Goal: Transaction & Acquisition: Purchase product/service

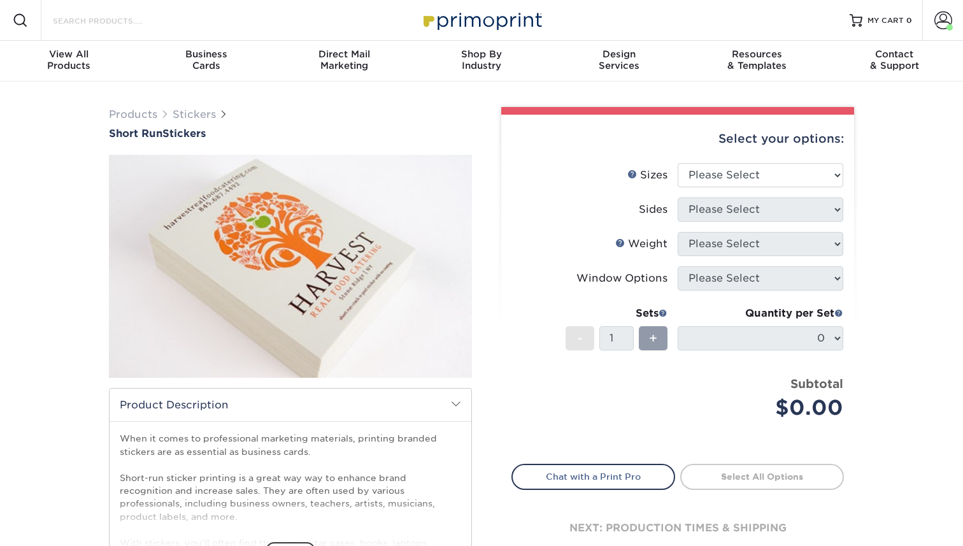
click at [148, 19] on input "Search Products" at bounding box center [114, 20] width 124 height 15
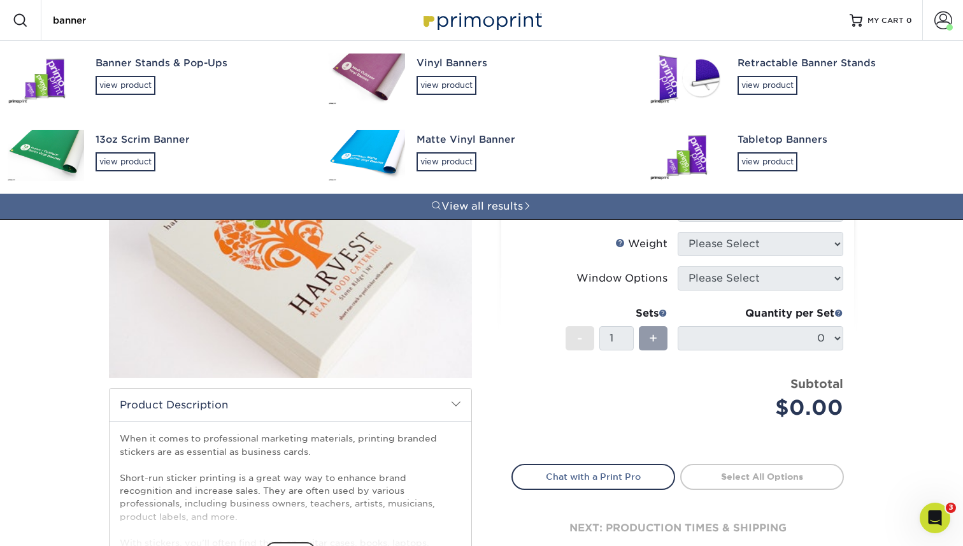
type input "banner"
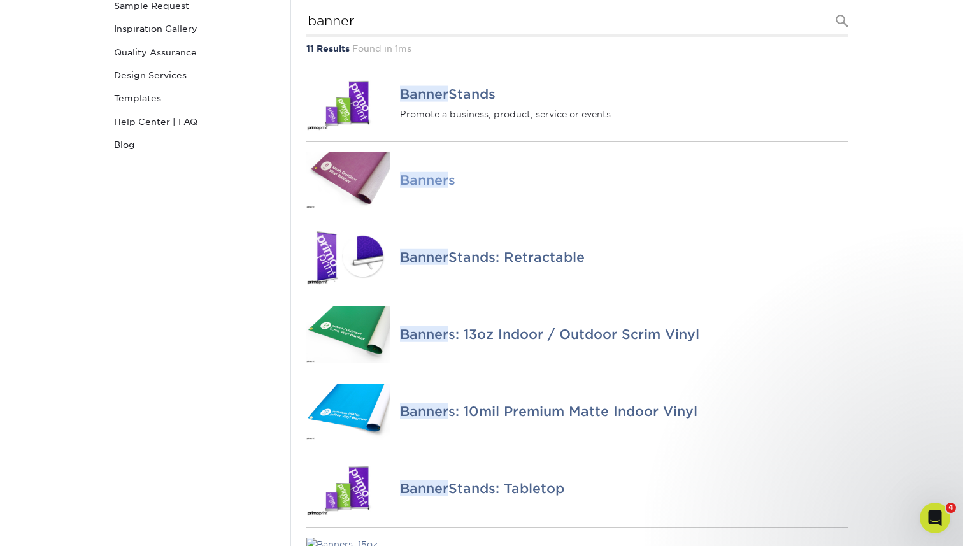
scroll to position [196, 0]
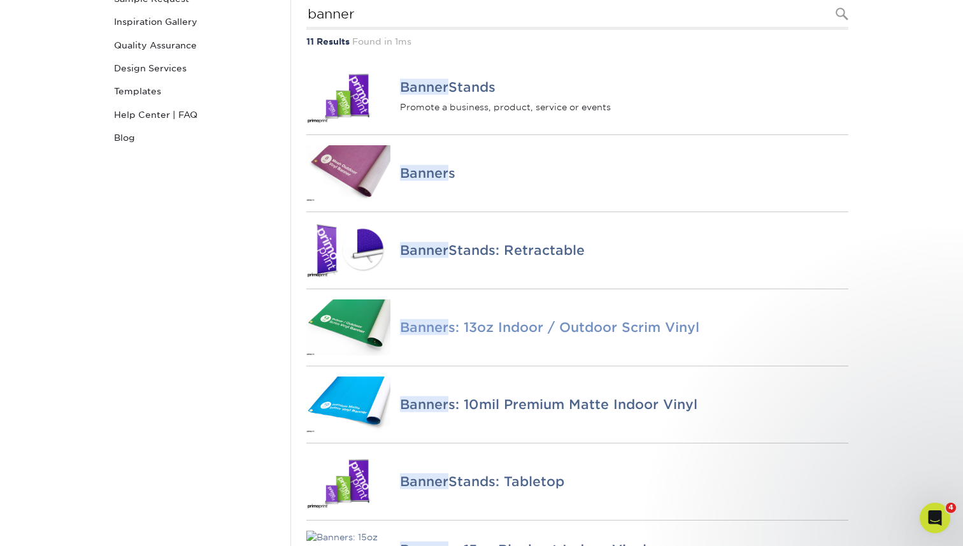
click at [492, 335] on h4 "Banner s: 13oz Indoor / Outdoor Scrim Vinyl" at bounding box center [624, 327] width 448 height 15
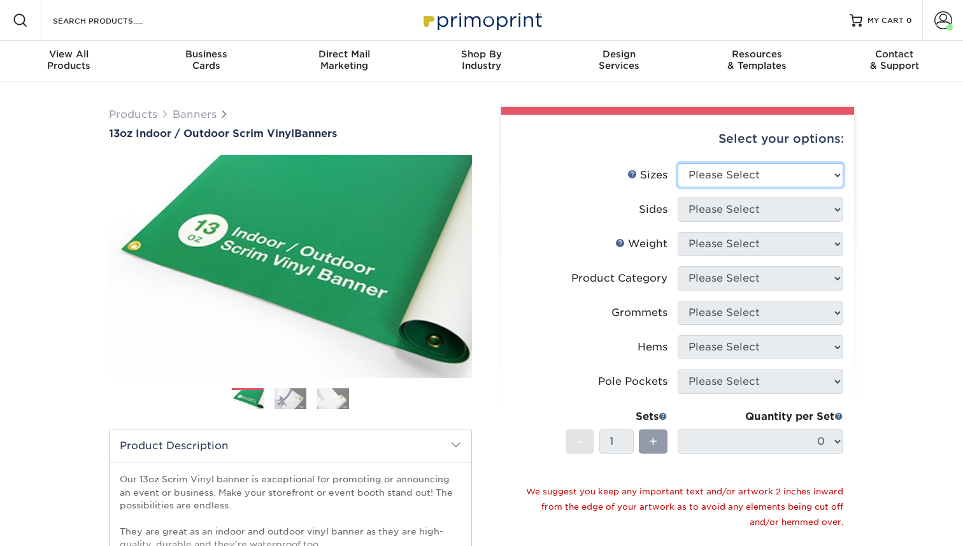
click at [753, 173] on select "Please Select 24" x 36" 24" x 48" 36" x 48" 36" x 60" 36" x 72" 36" x 96" 36" x…" at bounding box center [761, 175] width 166 height 24
select select "36.00x72.00"
click at [678, 163] on select "Please Select 24" x 36" 24" x 48" 36" x 48" 36" x 60" 36" x 72" 36" x 96" 36" x…" at bounding box center [761, 175] width 166 height 24
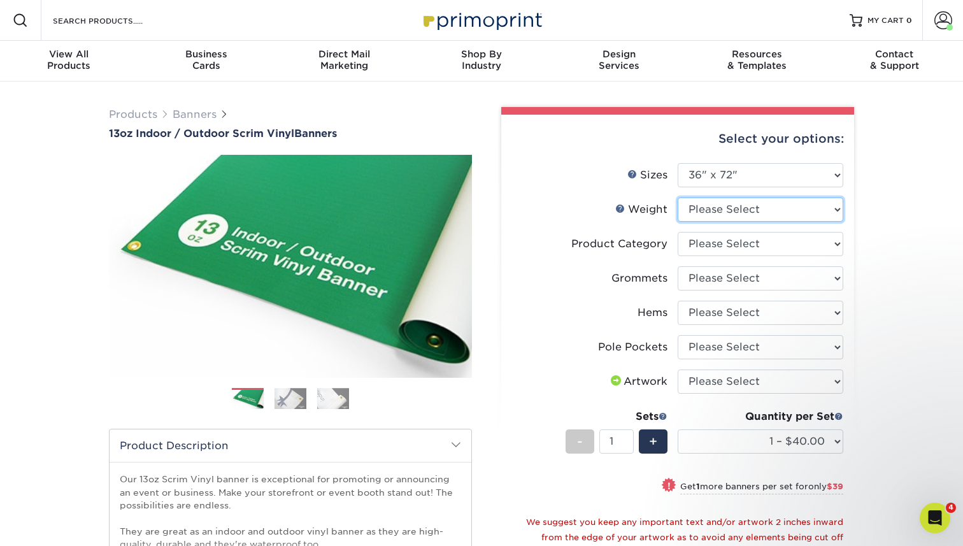
click at [729, 212] on select "Please Select 13OZ" at bounding box center [761, 209] width 166 height 24
select select "13OZ"
click at [678, 197] on select "Please Select 13OZ" at bounding box center [761, 209] width 166 height 24
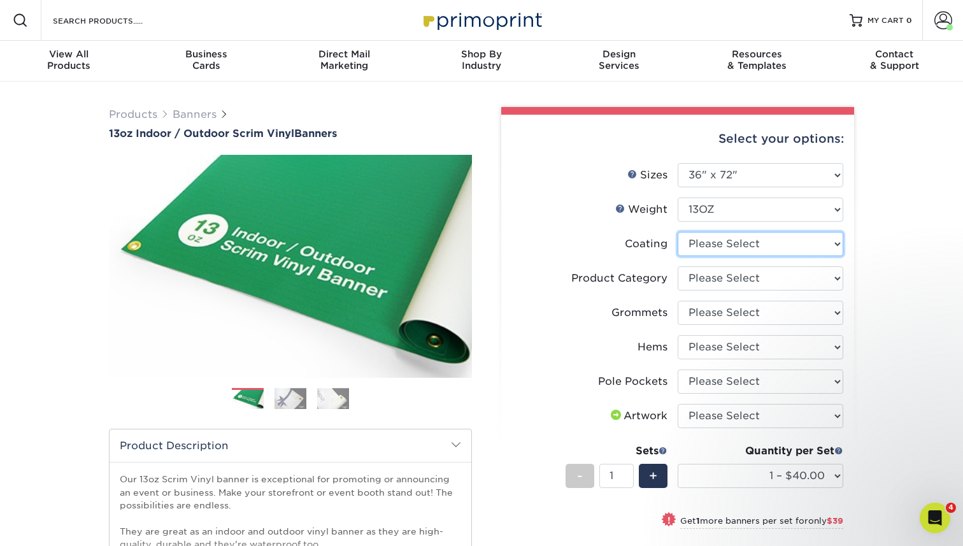
click at [726, 247] on select at bounding box center [761, 244] width 166 height 24
select select "3e7618de-abca-4bda-9f97-8b9129e913d8"
click at [678, 232] on select at bounding box center [761, 244] width 166 height 24
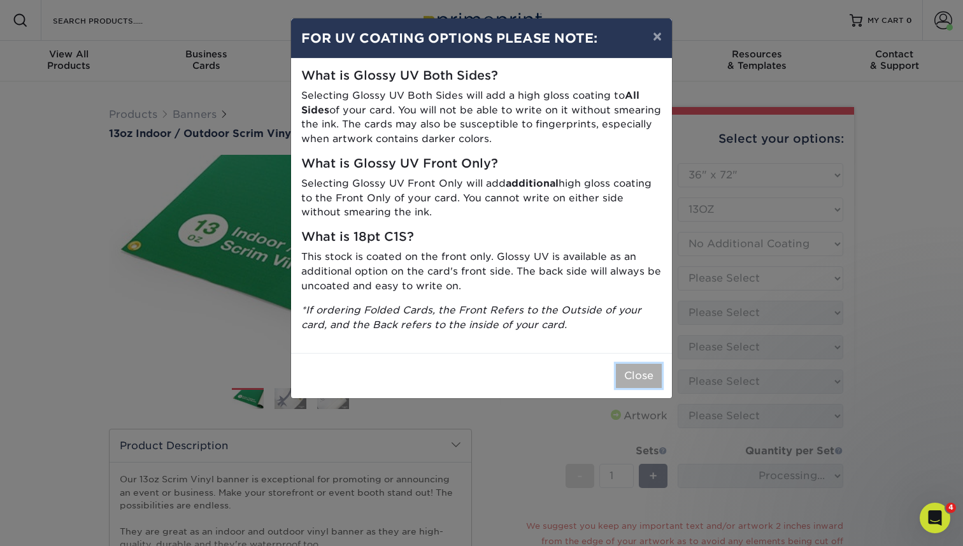
click at [633, 371] on button "Close" at bounding box center [639, 376] width 46 height 24
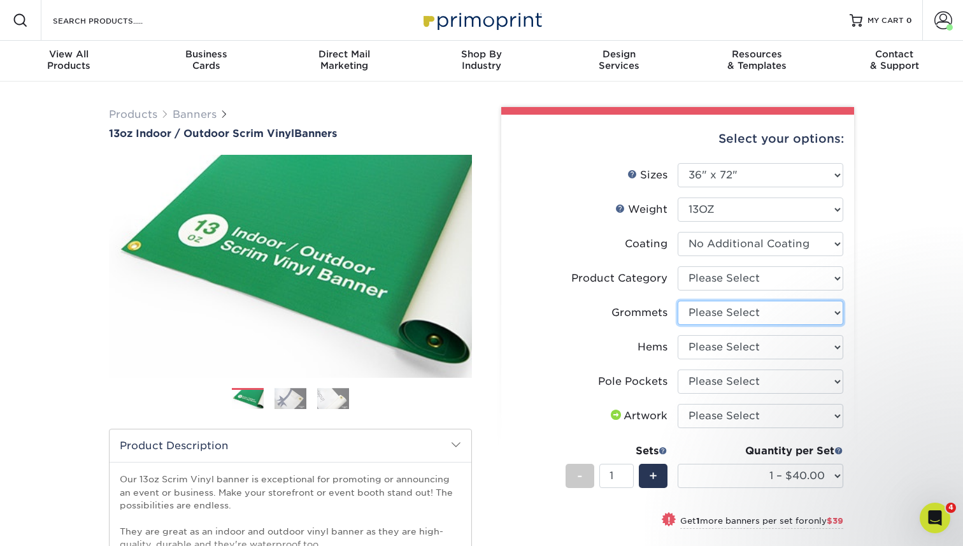
click at [716, 313] on select "Please Select No Grommets Yes, Grommet All 4 Corners Yes, Grommets Every 1 ft. …" at bounding box center [761, 313] width 166 height 24
select select "ce33bba6-a87b-4293-934d-6f372bdce3e6"
click at [678, 301] on select "Please Select No Grommets Yes, Grommet All 4 Corners Yes, Grommets Every 1 ft. …" at bounding box center [761, 313] width 166 height 24
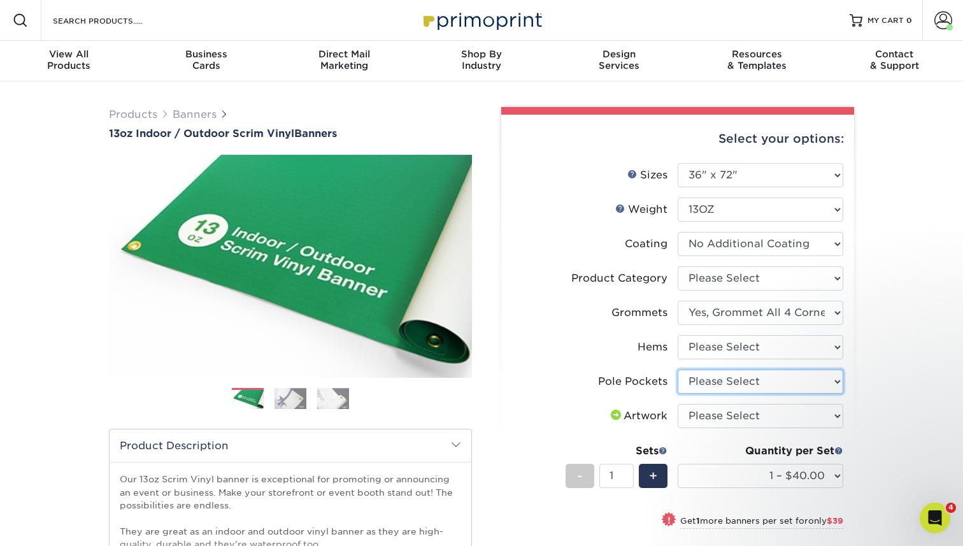
click at [734, 377] on select "Please Select No Pole Pockets 2 in. Left and Right 2 in. Top and Bottom 4 in. L…" at bounding box center [761, 381] width 166 height 24
select select "462c5fe9-21e9-49a0-afb4-1c6e8664fe13"
click at [678, 369] on select "Please Select No Pole Pockets 2 in. Left and Right 2 in. Top and Bottom 4 in. L…" at bounding box center [761, 381] width 166 height 24
click at [736, 413] on select "Please Select I will upload files I need a design - $50" at bounding box center [761, 416] width 166 height 24
select select "upload"
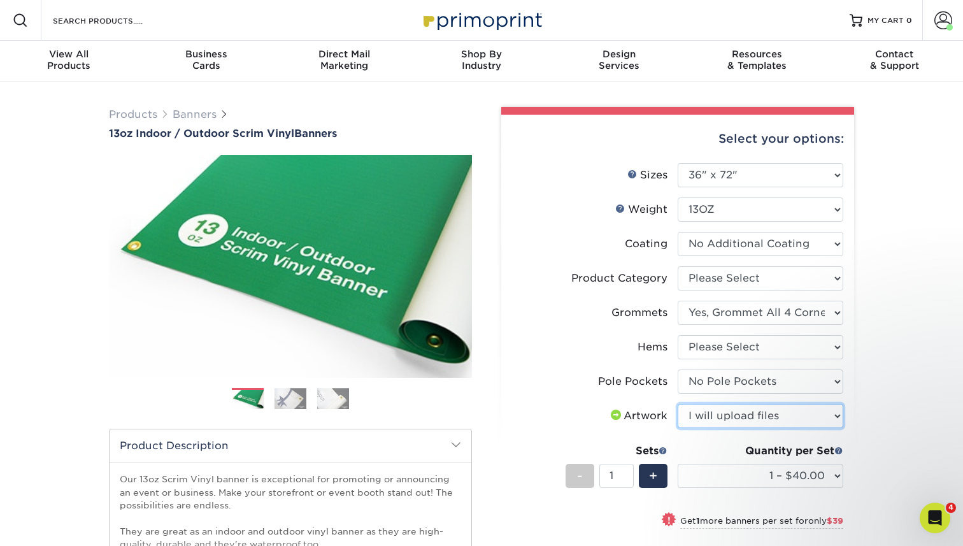
click at [678, 404] on select "Please Select I will upload files I need a design - $50" at bounding box center [761, 416] width 166 height 24
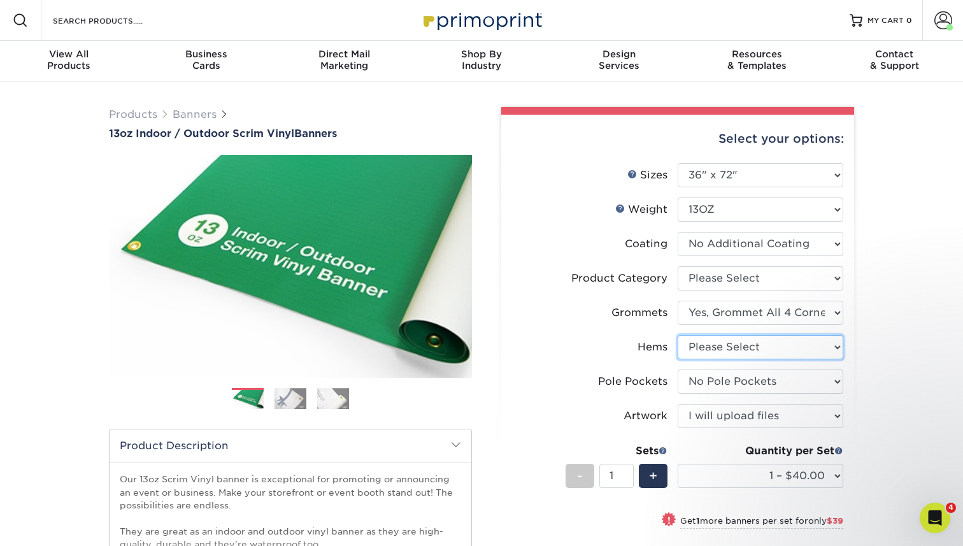
click at [820, 352] on select "Please Select No Hems/Pole Pockets Yes, Hems Top and Bottom Only Yes, Hems All …" at bounding box center [761, 347] width 166 height 24
select select "4e4ebf09-664b-4b70-8385-b564872d2e90"
click at [678, 335] on select "Please Select No Hems/Pole Pockets Yes, Hems Top and Bottom Only Yes, Hems All …" at bounding box center [761, 347] width 166 height 24
click at [881, 354] on div "Products Banners 13oz Indoor / Outdoor Scrim Vinyl Banners Previous Next" at bounding box center [481, 470] width 963 height 777
click at [203, 114] on link "Banners" at bounding box center [195, 114] width 44 height 12
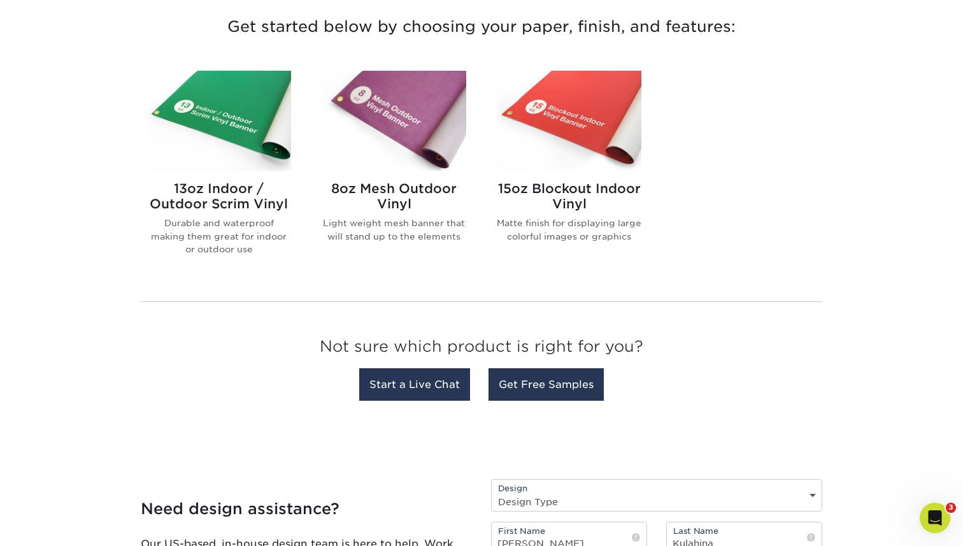
scroll to position [490, 0]
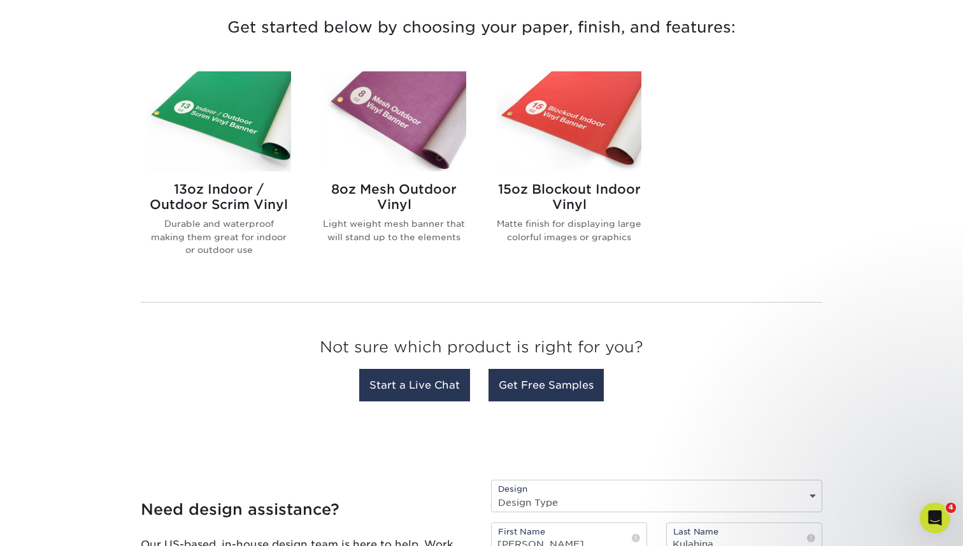
click at [416, 130] on img at bounding box center [394, 121] width 145 height 100
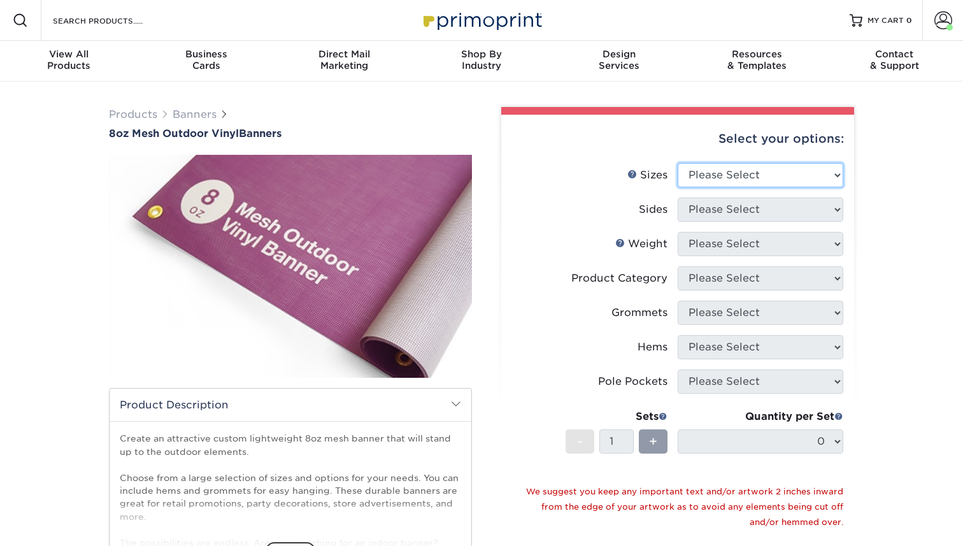
click at [699, 173] on select "Please Select 24" x 36" 24" x 48" 36" x 48" 36" x 60" 36" x 72" 36" x 96" 36" x…" at bounding box center [761, 175] width 166 height 24
select select "36.00x72.00"
click at [678, 163] on select "Please Select 24" x 36" 24" x 48" 36" x 48" 36" x 60" 36" x 72" 36" x 96" 36" x…" at bounding box center [761, 175] width 166 height 24
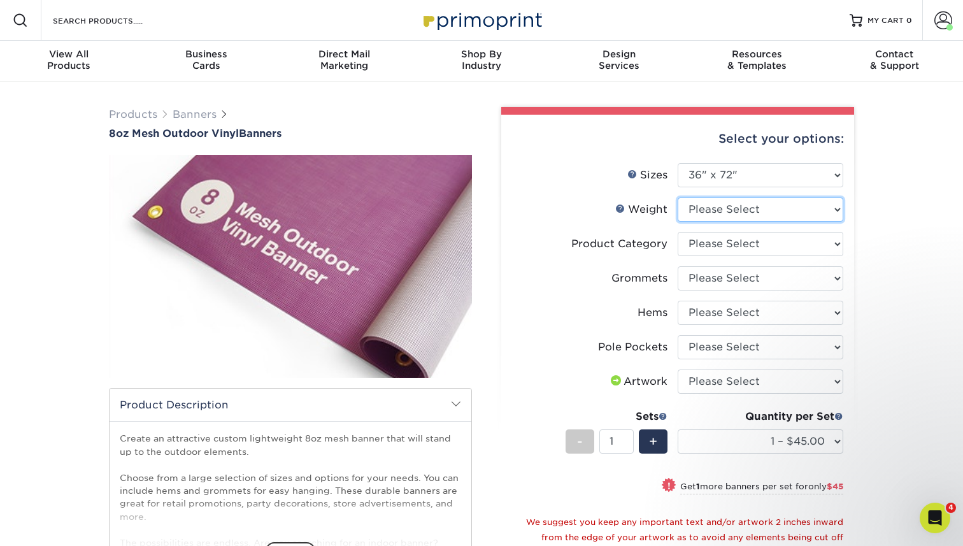
click at [719, 210] on select "Please Select 8OZMESH" at bounding box center [761, 209] width 166 height 24
select select "8OZMESH"
click at [678, 197] on select "Please Select 8OZMESH" at bounding box center [761, 209] width 166 height 24
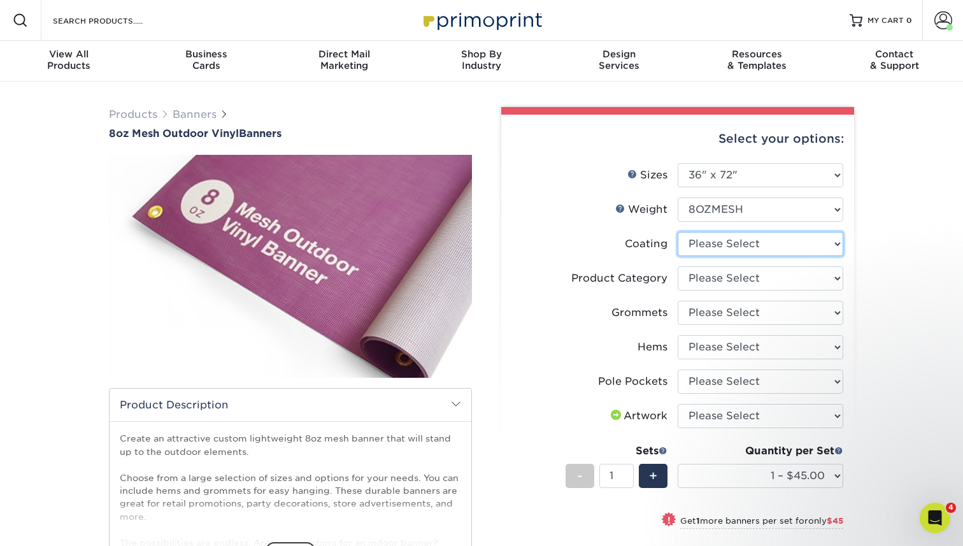
click at [727, 246] on select at bounding box center [761, 244] width 166 height 24
select select "3e7618de-abca-4bda-9f97-8b9129e913d8"
click at [678, 232] on select at bounding box center [761, 244] width 166 height 24
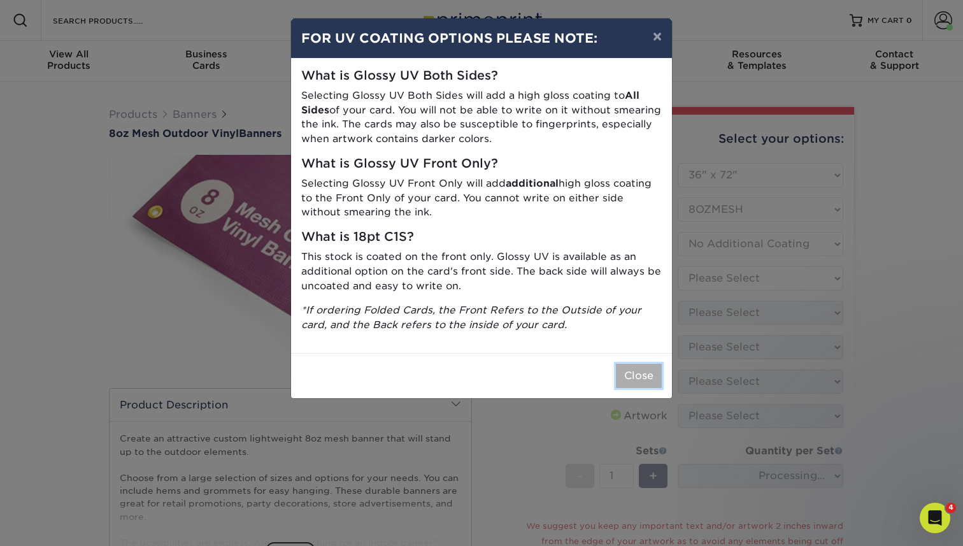
click at [642, 380] on button "Close" at bounding box center [639, 376] width 46 height 24
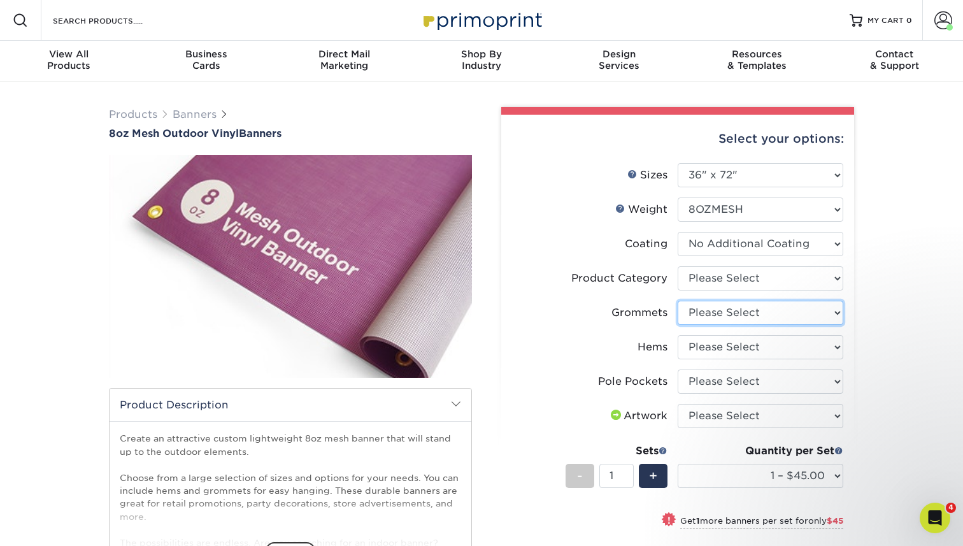
click at [707, 313] on select "Please Select No Grommets Yes, Grommet All 4 Corners Yes, Grommets Every 2 ft." at bounding box center [761, 313] width 166 height 24
select select "ce33bba6-a87b-4293-934d-6f372bdce3e6"
click at [678, 301] on select "Please Select No Grommets Yes, Grommet All 4 Corners Yes, Grommets Every 2 ft." at bounding box center [761, 313] width 166 height 24
click at [696, 350] on select "Please Select No Hems/Pole Pockets Yes, Hems Top and Bottom Only Yes, Hems All …" at bounding box center [761, 347] width 166 height 24
select select "4e4ebf09-664b-4b70-8385-b564872d2e90"
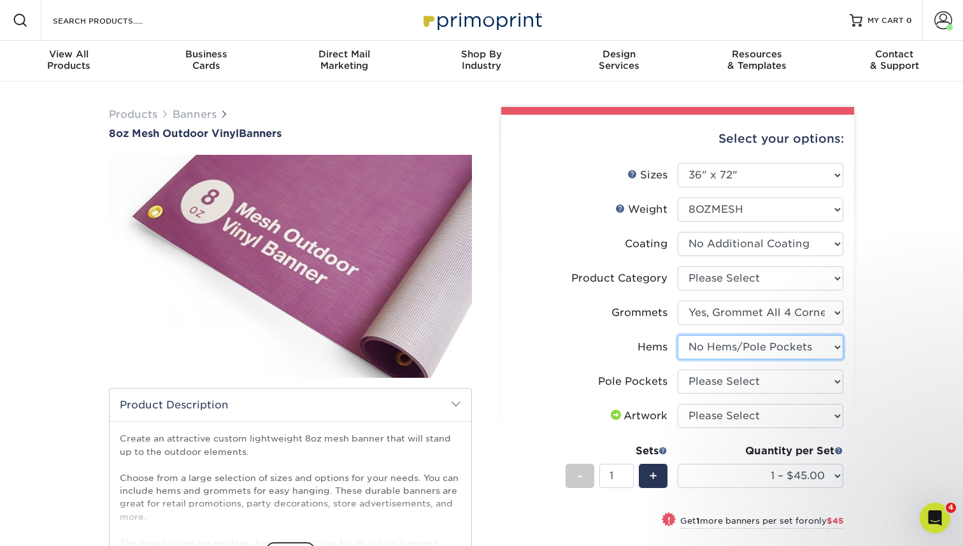
click at [678, 335] on select "Please Select No Hems/Pole Pockets Yes, Hems Top and Bottom Only Yes, Hems All …" at bounding box center [761, 347] width 166 height 24
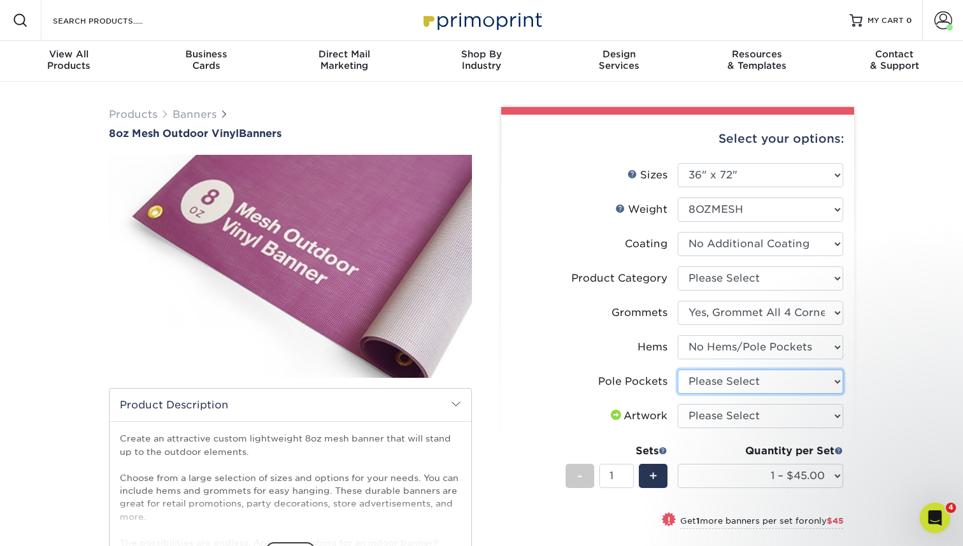
click at [699, 386] on select "Please Select No Pole Pockets 2 in. Left and Right 2 in. Top and Bottom 4 in. L…" at bounding box center [761, 381] width 166 height 24
select select "462c5fe9-21e9-49a0-afb4-1c6e8664fe13"
click at [678, 369] on select "Please Select No Pole Pockets 2 in. Left and Right 2 in. Top and Bottom 4 in. L…" at bounding box center [761, 381] width 166 height 24
click at [871, 383] on div "Products Banners 8oz Mesh Outdoor Vinyl Banners Bleed: show more /" at bounding box center [481, 470] width 963 height 777
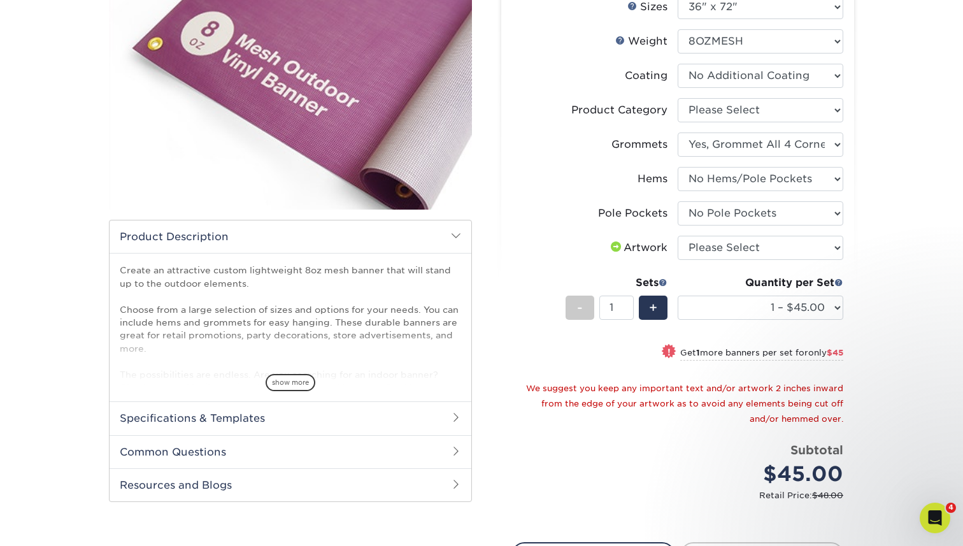
scroll to position [189, 0]
